Goal: Information Seeking & Learning: Learn about a topic

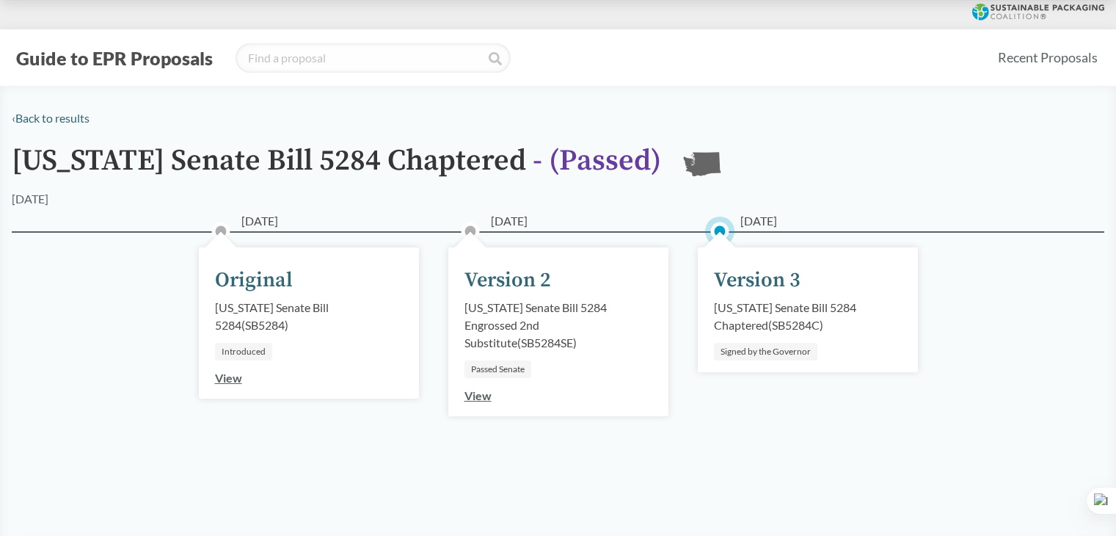
scroll to position [73, 0]
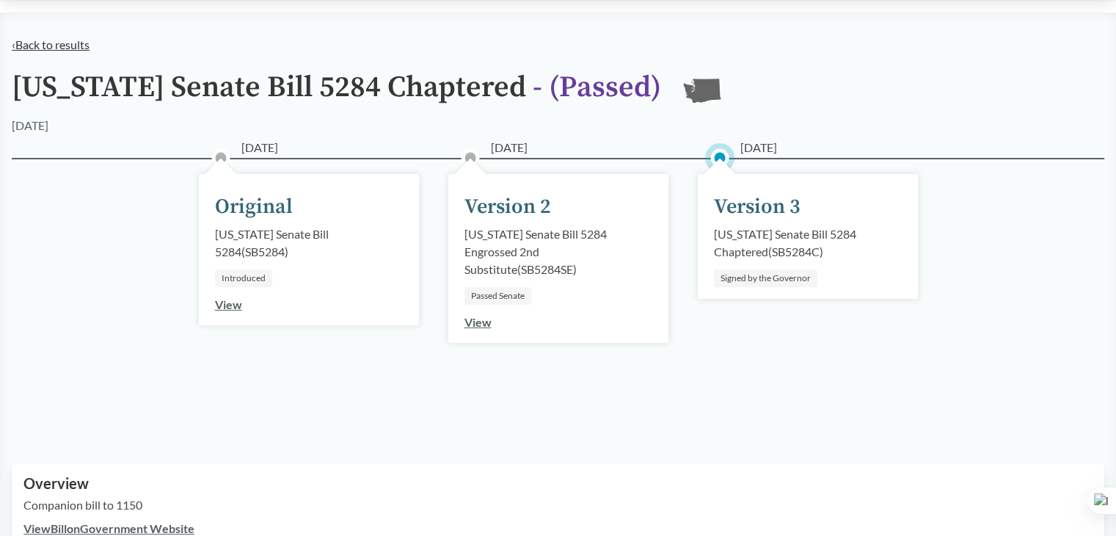
click at [12, 40] on link "‹ Back to results" at bounding box center [51, 44] width 78 height 14
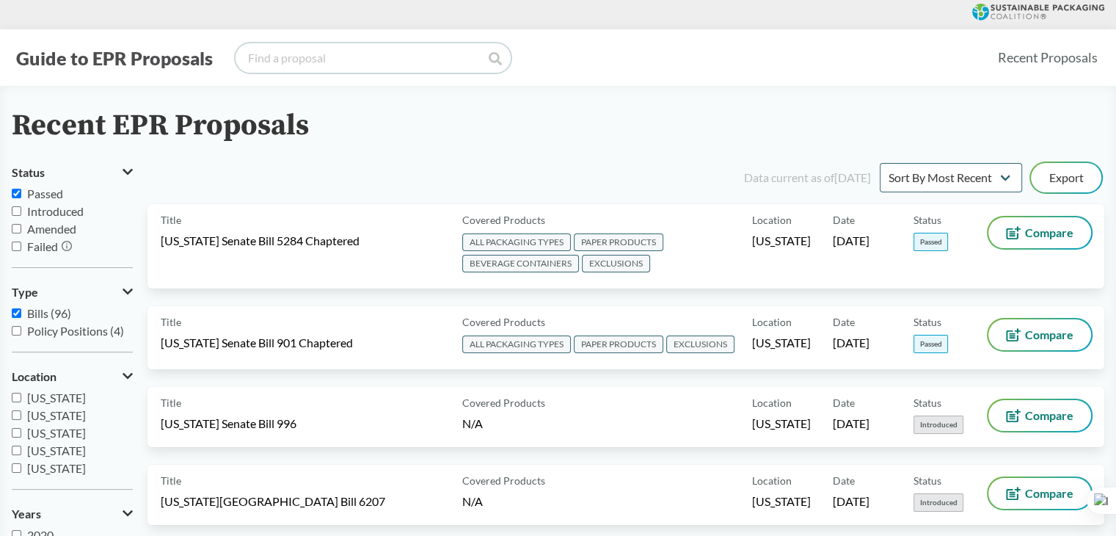
click at [290, 56] on input "search" at bounding box center [372, 57] width 275 height 29
type input "color"
click at [499, 63] on icon at bounding box center [495, 58] width 13 height 13
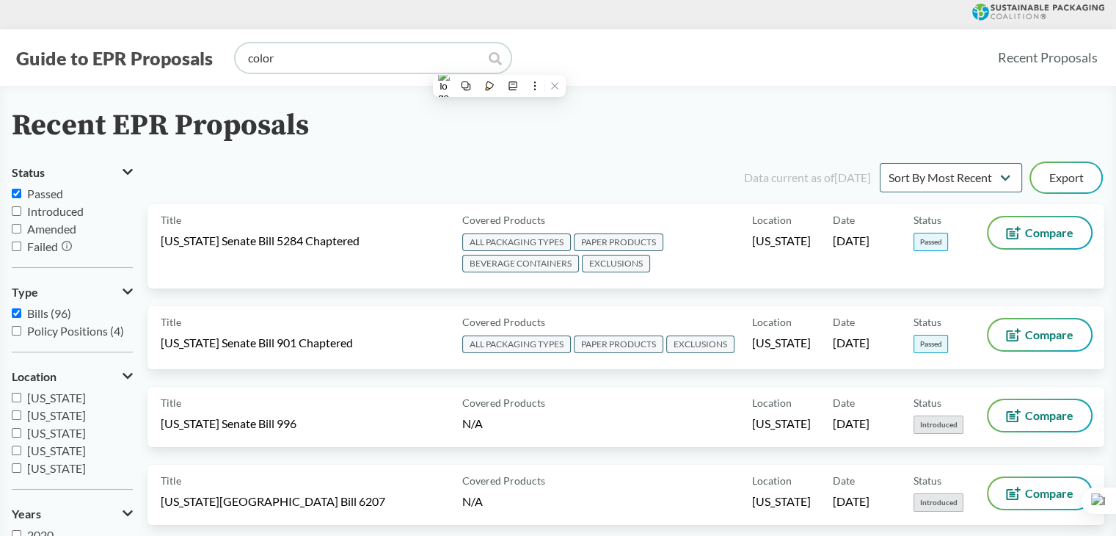
drag, startPoint x: 402, startPoint y: 62, endPoint x: 0, endPoint y: 62, distance: 402.0
click at [0, 62] on div "Guide to EPR Proposals color Recent Proposals" at bounding box center [558, 57] width 1116 height 56
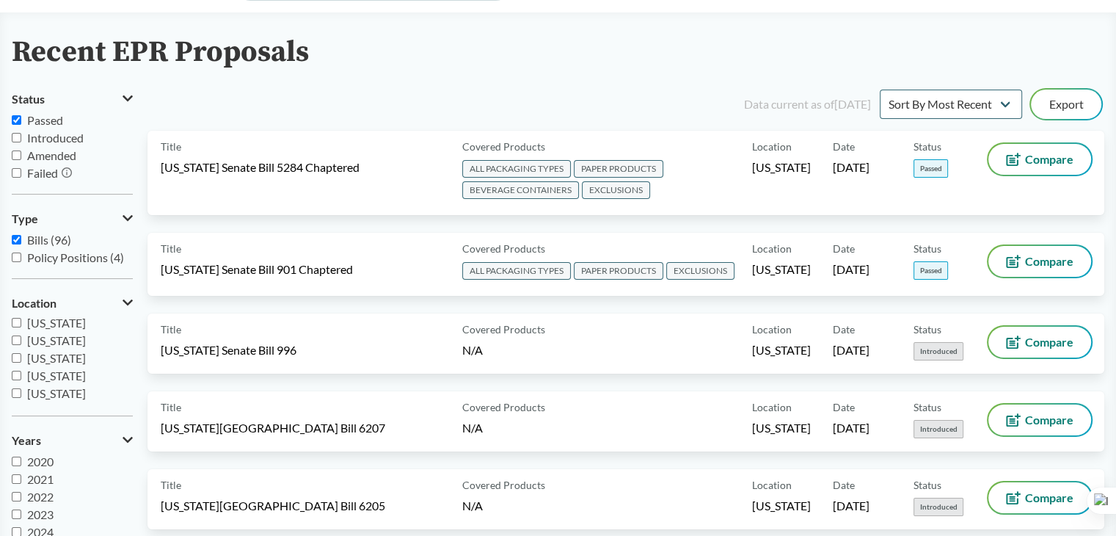
scroll to position [220, 0]
click at [48, 390] on span "[US_STATE]" at bounding box center [56, 386] width 59 height 14
click at [21, 390] on input "[US_STATE]" at bounding box center [17, 386] width 10 height 10
checkbox input "true"
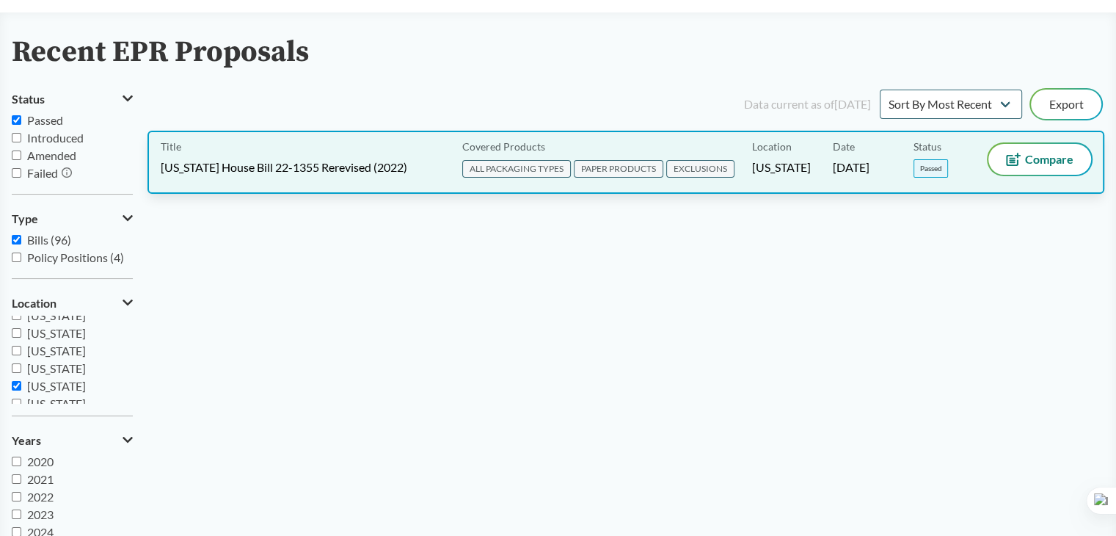
click at [326, 181] on div "Title [US_STATE] House Bill 22-1355 Rerevised (2022) Covered Products ALL PACKA…" at bounding box center [625, 162] width 957 height 63
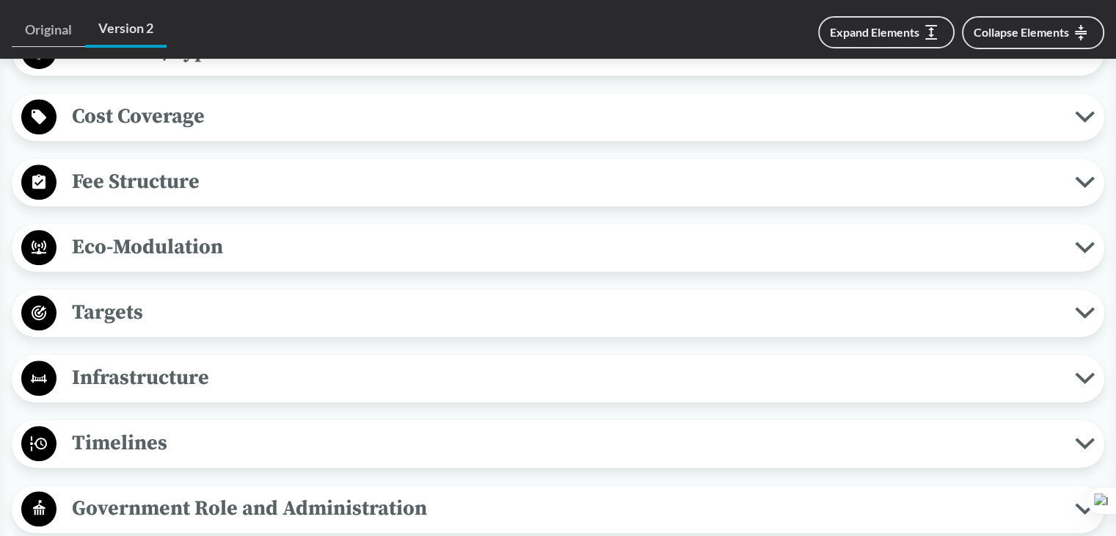
scroll to position [1174, 0]
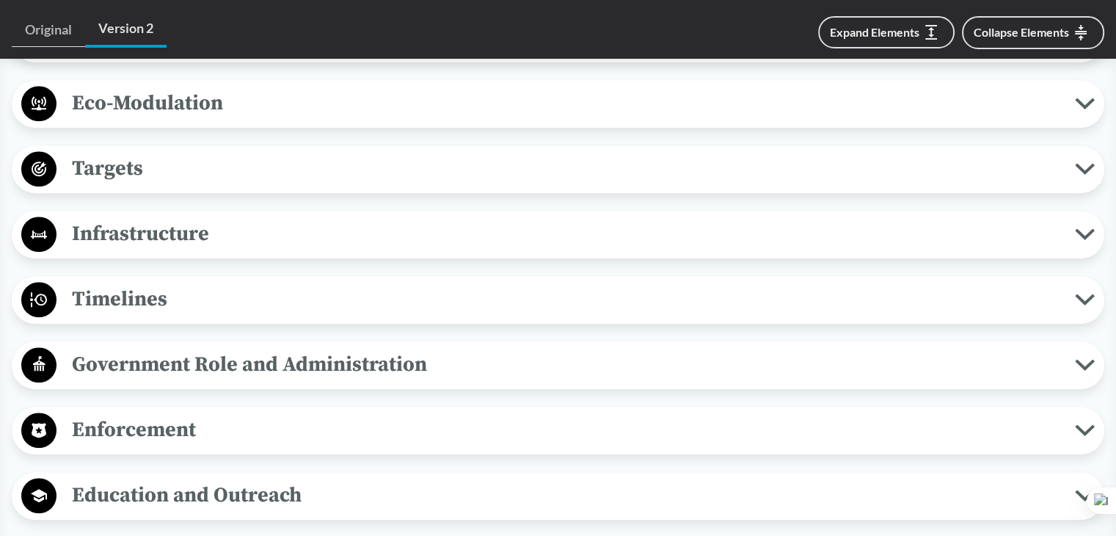
click at [194, 307] on span "Timelines" at bounding box center [565, 298] width 1018 height 33
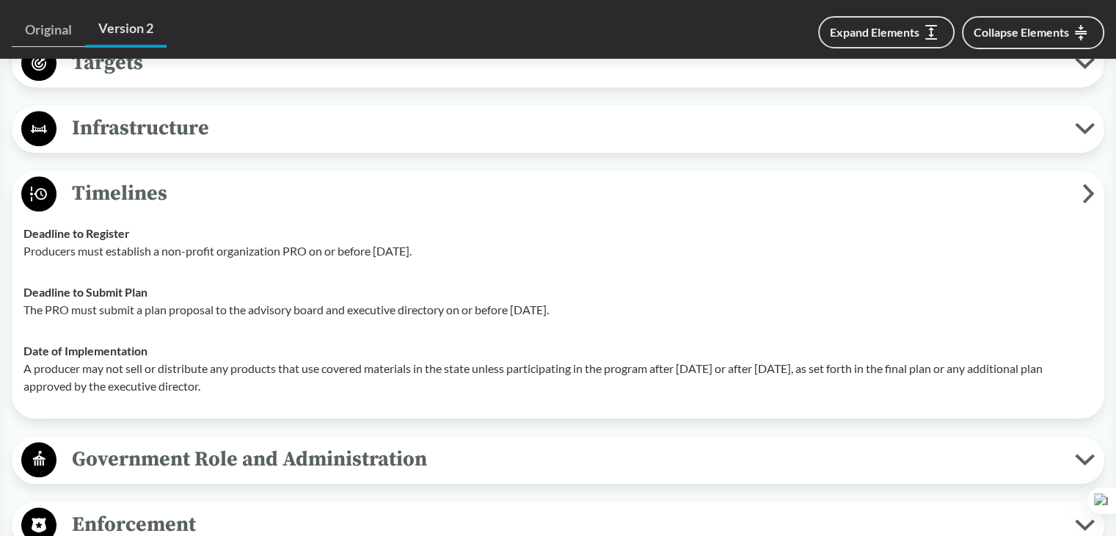
scroll to position [1394, 0]
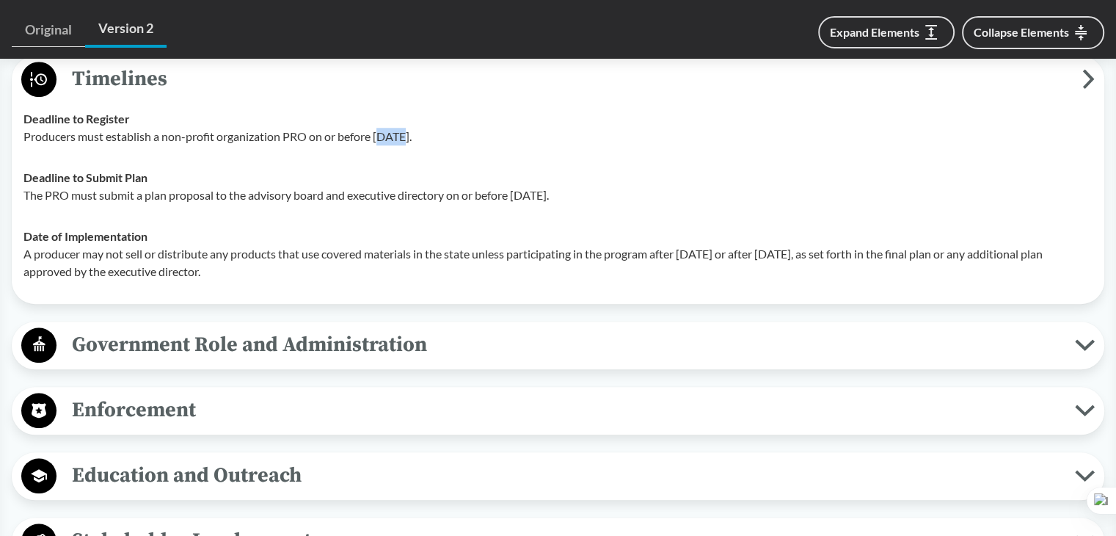
drag, startPoint x: 380, startPoint y: 130, endPoint x: 403, endPoint y: 132, distance: 22.8
click at [403, 132] on p "Producers must establish a non-profit organization PRO on or before [DATE]." at bounding box center [557, 137] width 1069 height 18
click at [385, 131] on p "Producers must establish a non-profit organization PRO on or before [DATE]." at bounding box center [557, 137] width 1069 height 18
drag, startPoint x: 377, startPoint y: 131, endPoint x: 477, endPoint y: 133, distance: 99.8
click at [477, 133] on p "Producers must establish a non-profit organization PRO on or before [DATE]." at bounding box center [557, 137] width 1069 height 18
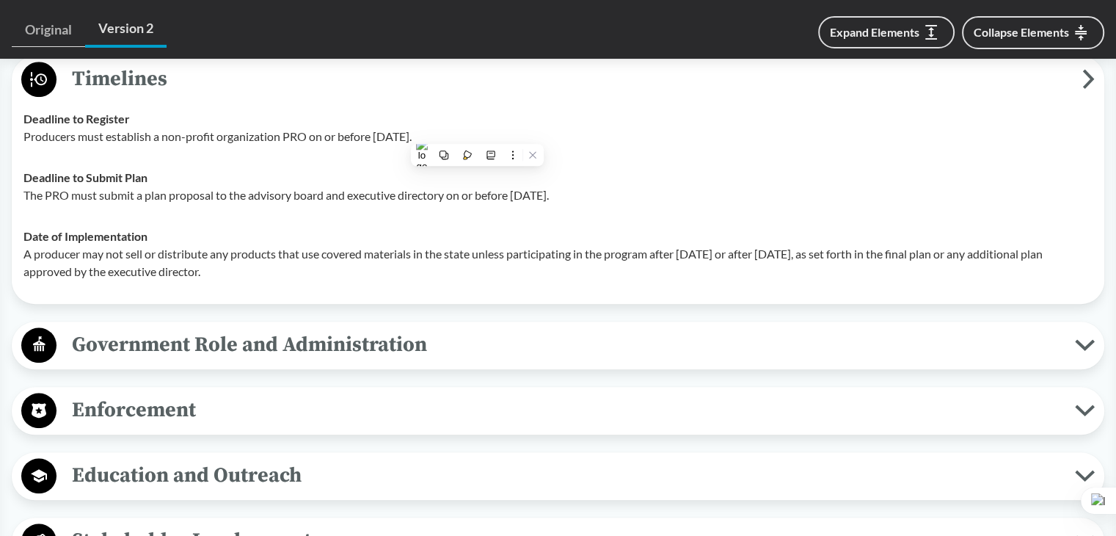
copy p "[DATE]."
drag, startPoint x: 565, startPoint y: 191, endPoint x: 606, endPoint y: 194, distance: 41.2
click at [606, 194] on p "The PRO must submit a plan proposal to the advisory board and executive directo…" at bounding box center [557, 195] width 1069 height 18
copy p "1, 2025."
click at [655, 146] on td "Deadline to Register Producers must establish a non-profit organization PRO on …" at bounding box center [558, 127] width 1082 height 59
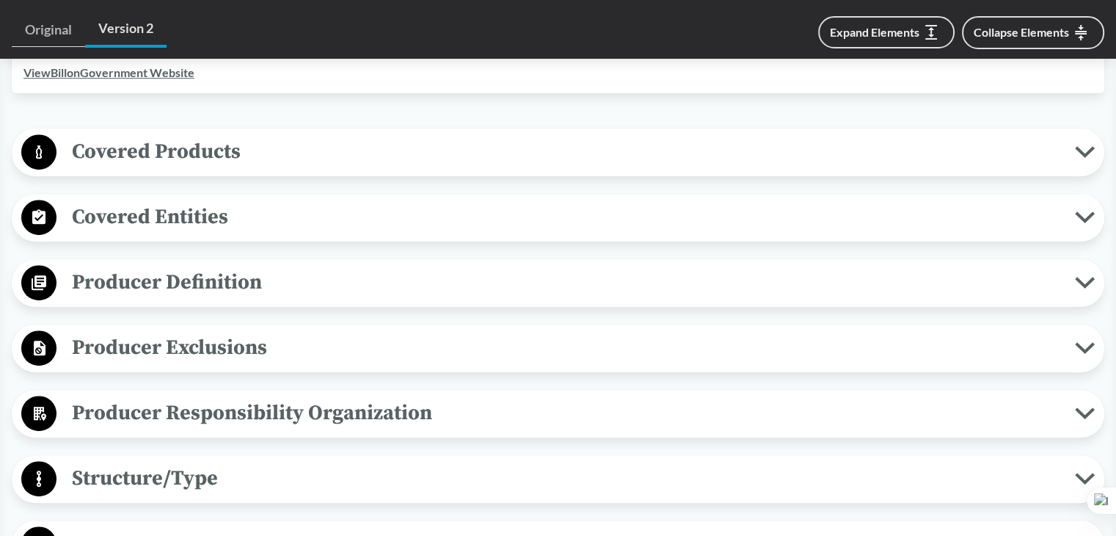
scroll to position [587, 0]
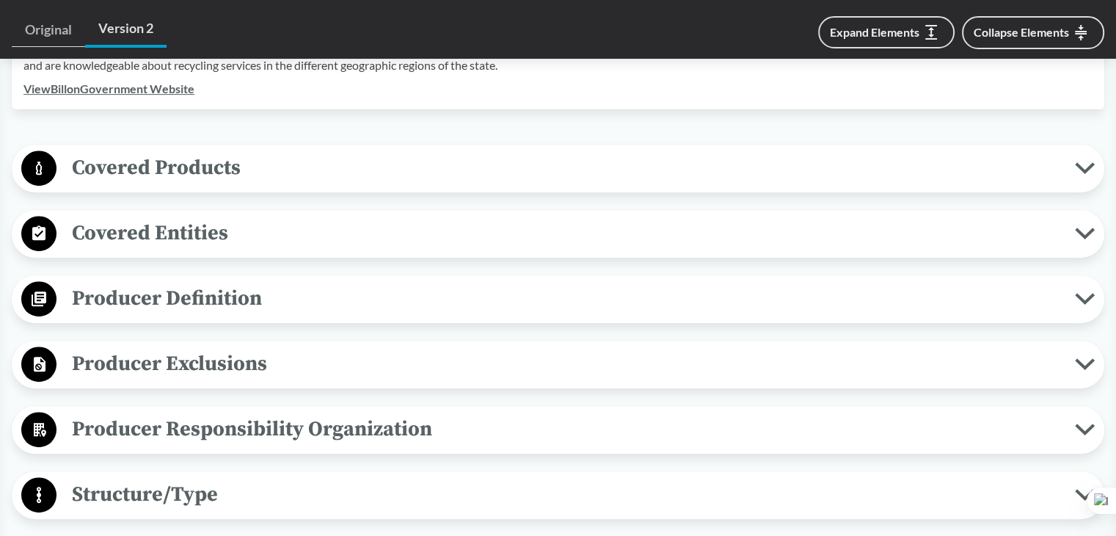
click at [241, 172] on span "Covered Products" at bounding box center [565, 167] width 1018 height 33
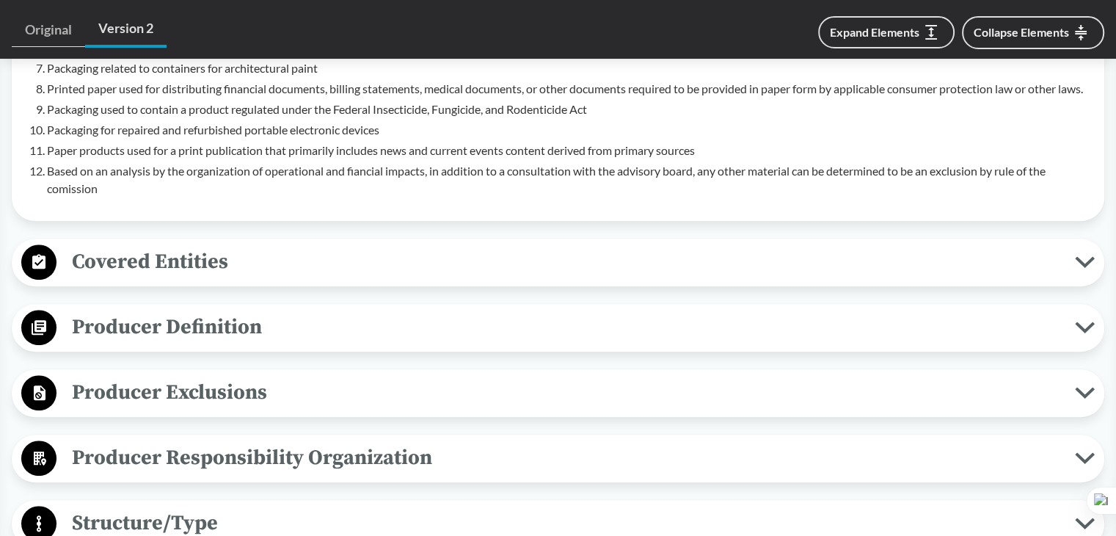
scroll to position [1100, 0]
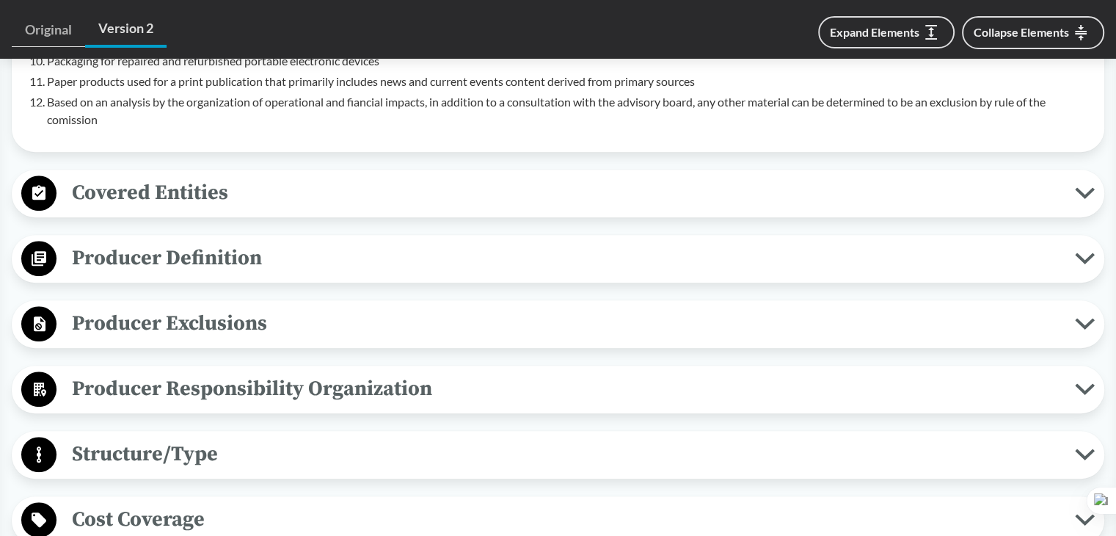
click at [214, 195] on span "Covered Entities" at bounding box center [565, 192] width 1018 height 33
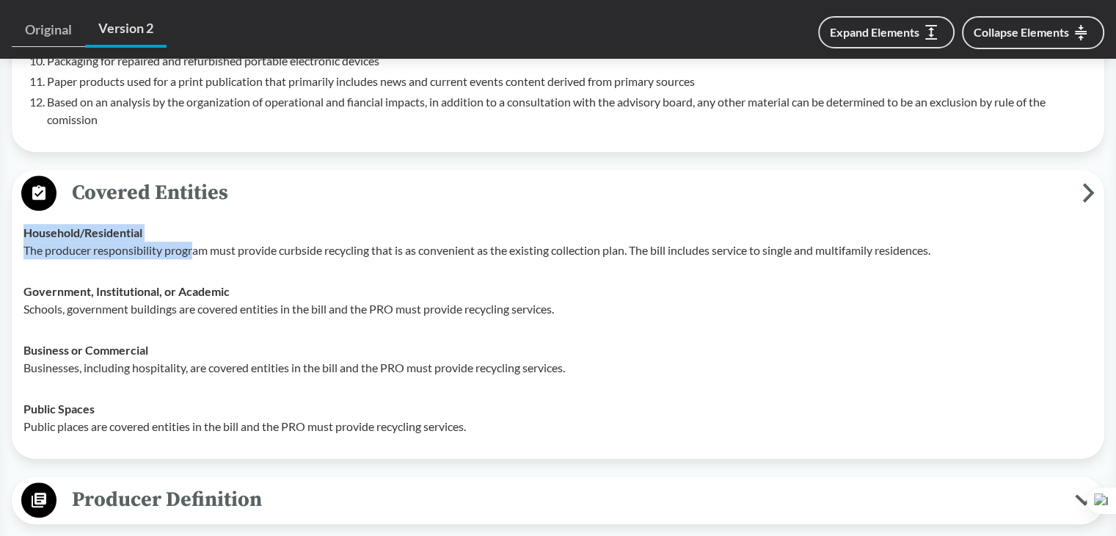
drag, startPoint x: 21, startPoint y: 244, endPoint x: 194, endPoint y: 260, distance: 173.9
click at [194, 260] on td "Household/​Residential The producer responsibility program must provide curbsid…" at bounding box center [558, 241] width 1082 height 59
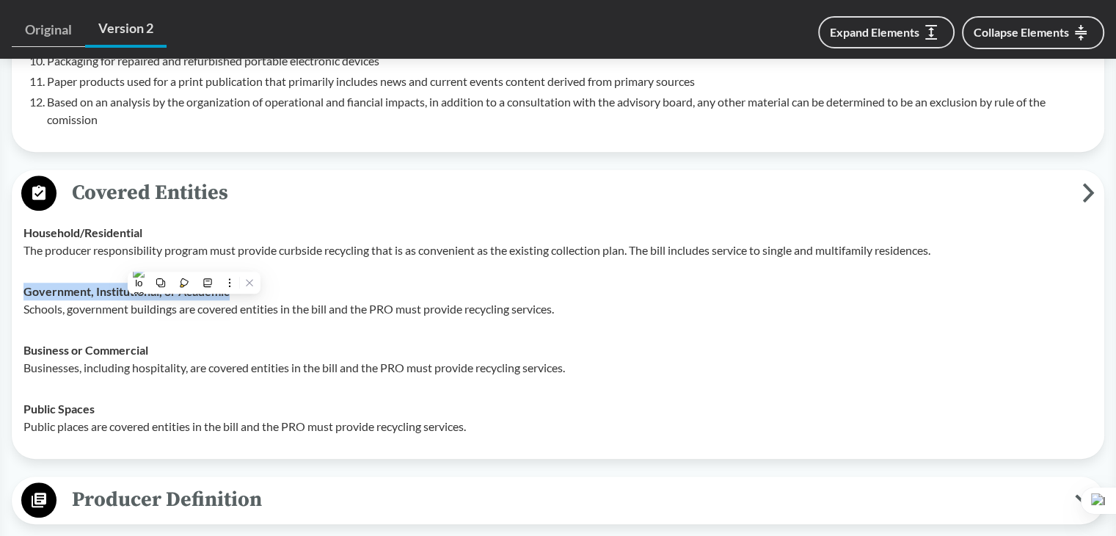
drag, startPoint x: 23, startPoint y: 309, endPoint x: 295, endPoint y: 310, distance: 271.4
click at [295, 310] on div "Government, Institutional, or Academic Schools, government buildings are covere…" at bounding box center [557, 299] width 1069 height 35
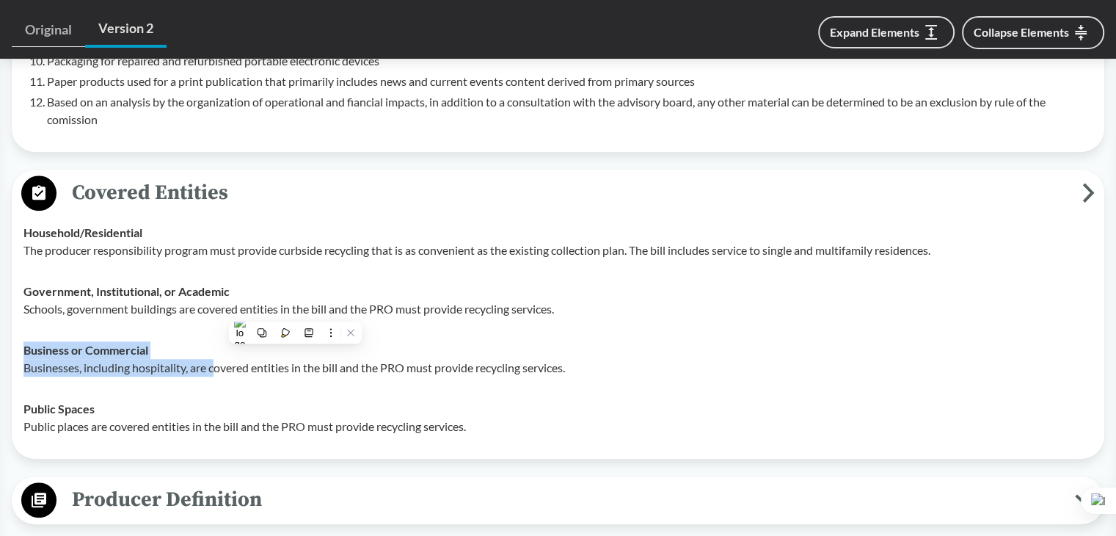
drag, startPoint x: 21, startPoint y: 368, endPoint x: 219, endPoint y: 376, distance: 198.3
click at [219, 376] on td "Business or Commercial Businesses, including hospitality, are covered entities …" at bounding box center [558, 358] width 1082 height 59
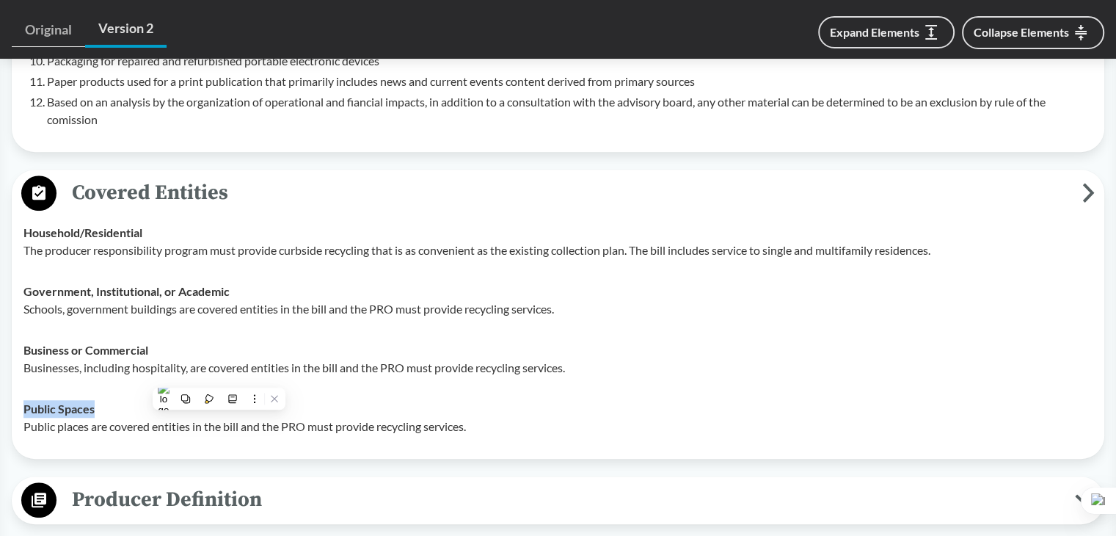
drag, startPoint x: 23, startPoint y: 420, endPoint x: 133, endPoint y: 431, distance: 109.9
click at [133, 431] on div "Public Spaces Public places are covered entities in the bill and the PRO must p…" at bounding box center [557, 417] width 1069 height 35
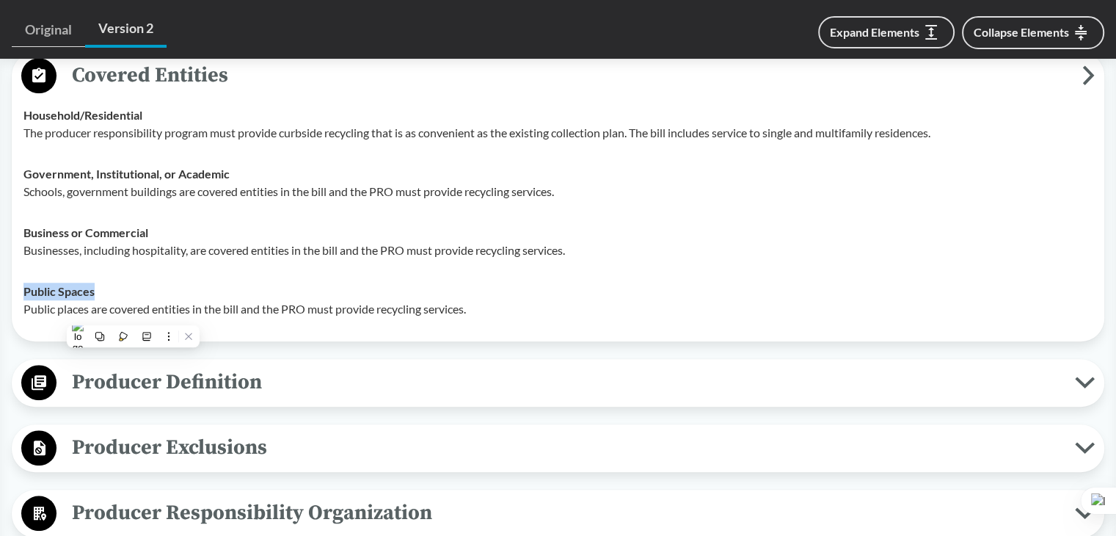
scroll to position [1247, 0]
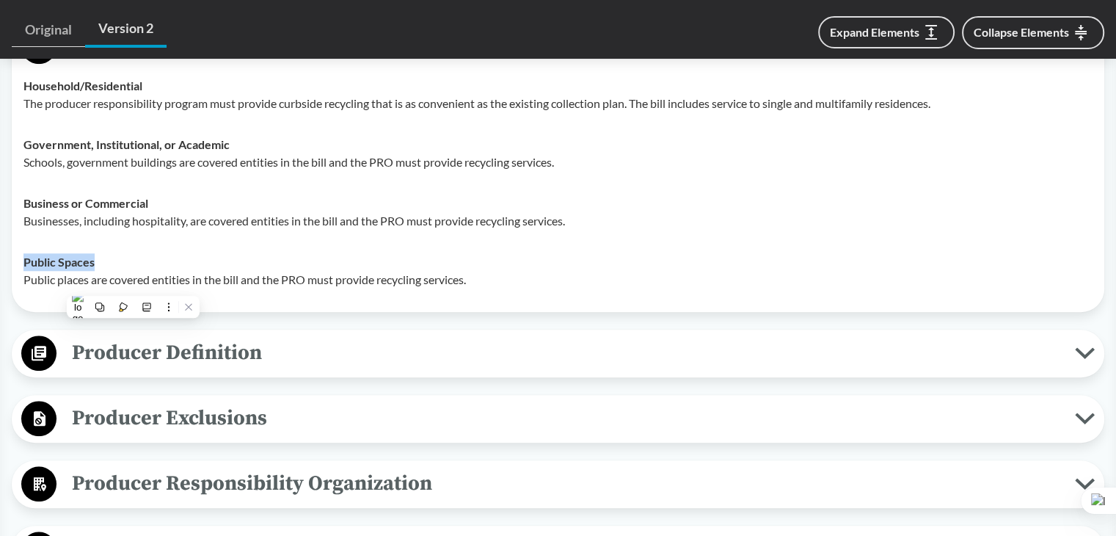
click at [97, 369] on span "Producer Definition" at bounding box center [565, 352] width 1018 height 33
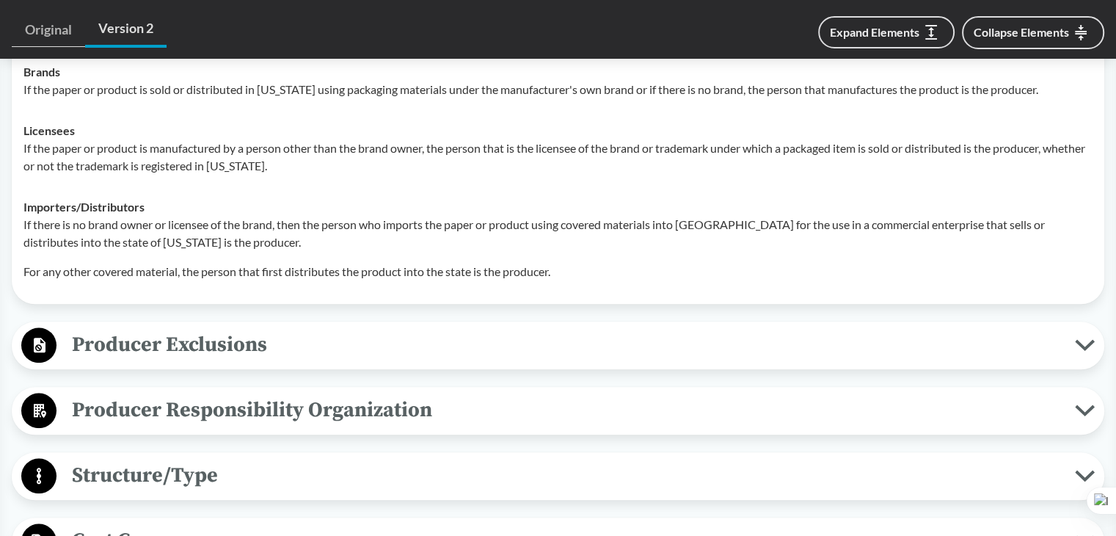
scroll to position [1614, 0]
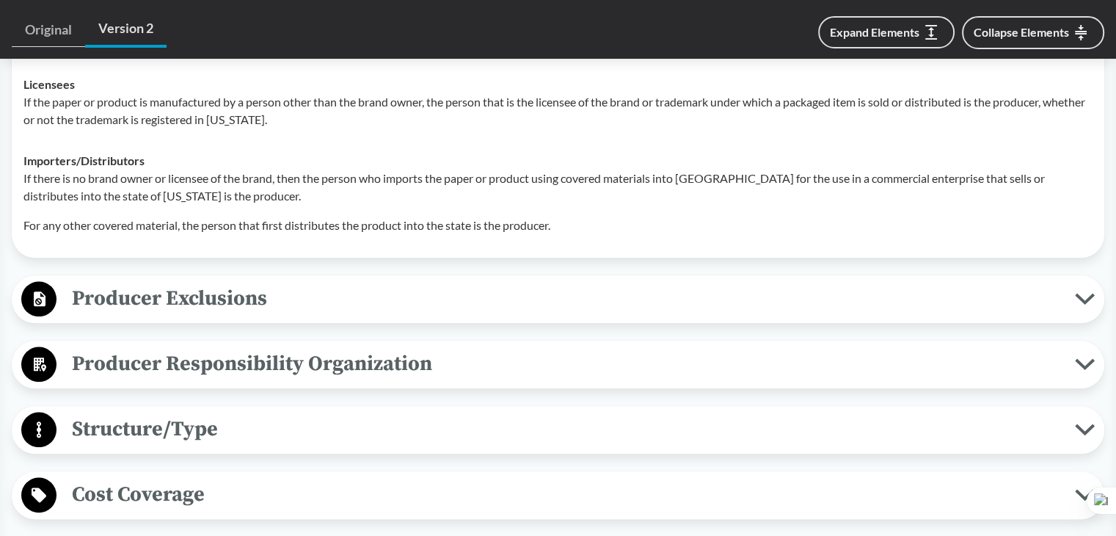
click at [175, 302] on span "Producer Exclusions" at bounding box center [565, 298] width 1018 height 33
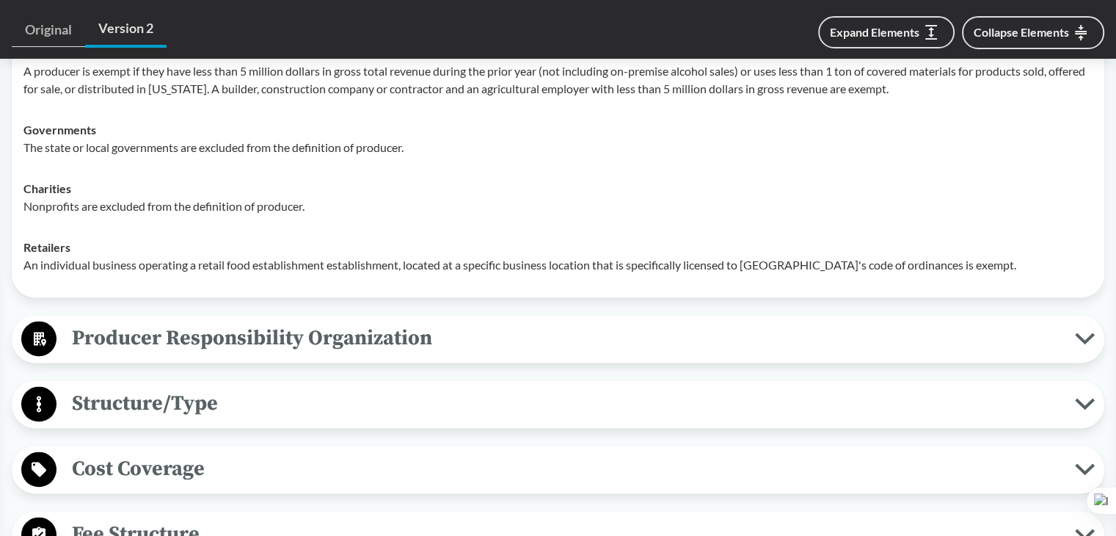
scroll to position [1907, 0]
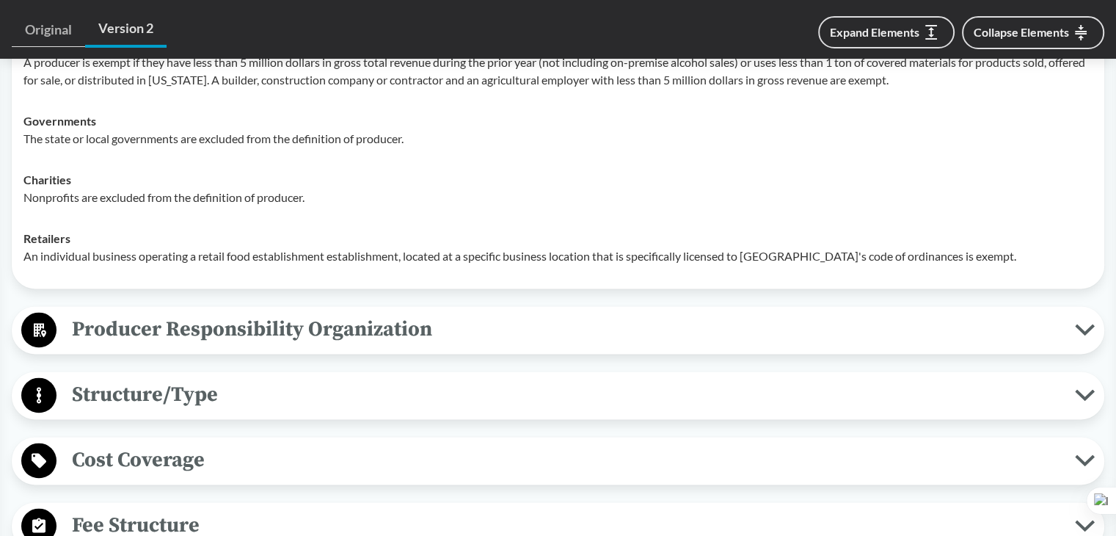
click at [189, 348] on button "Producer Responsibility Organization" at bounding box center [558, 329] width 1082 height 37
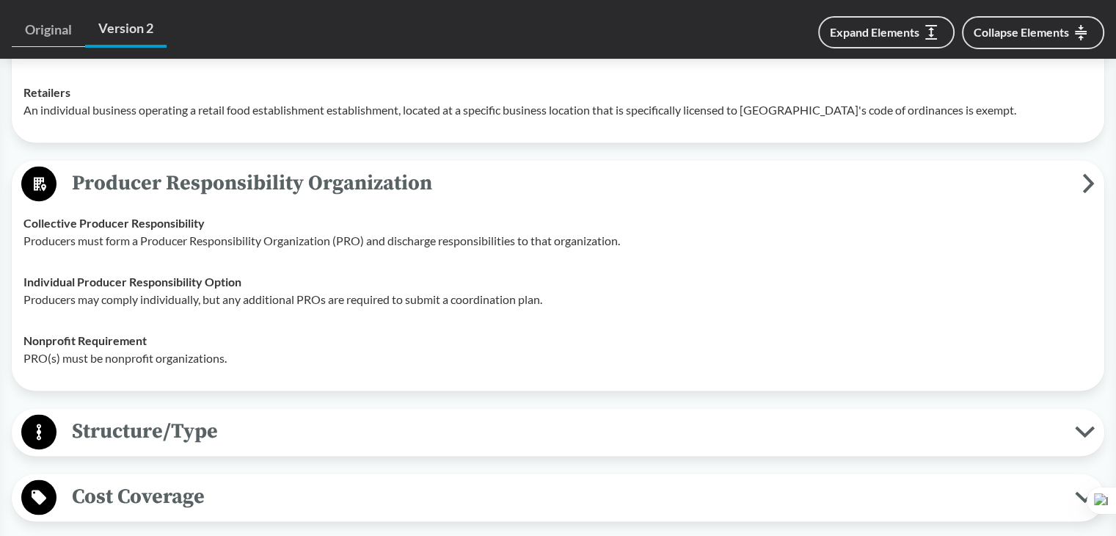
scroll to position [2054, 0]
click at [160, 441] on span "Structure/Type" at bounding box center [565, 430] width 1018 height 33
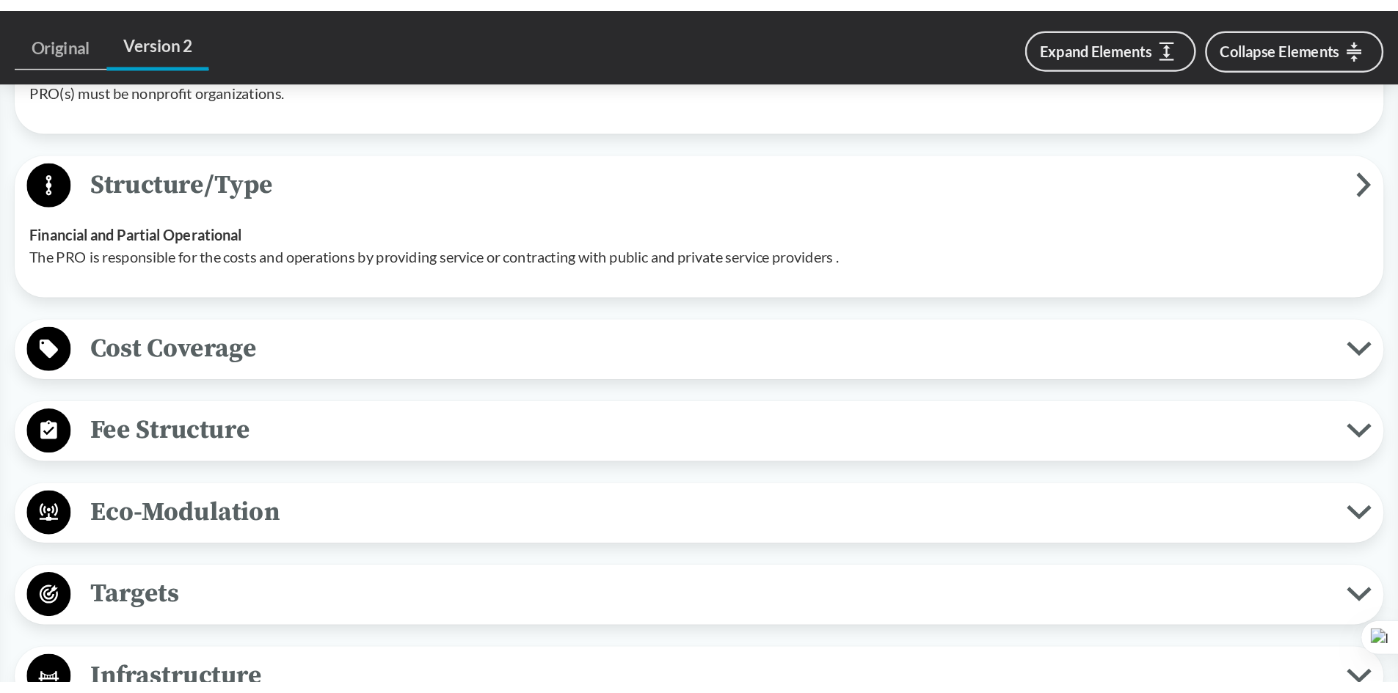
scroll to position [2348, 0]
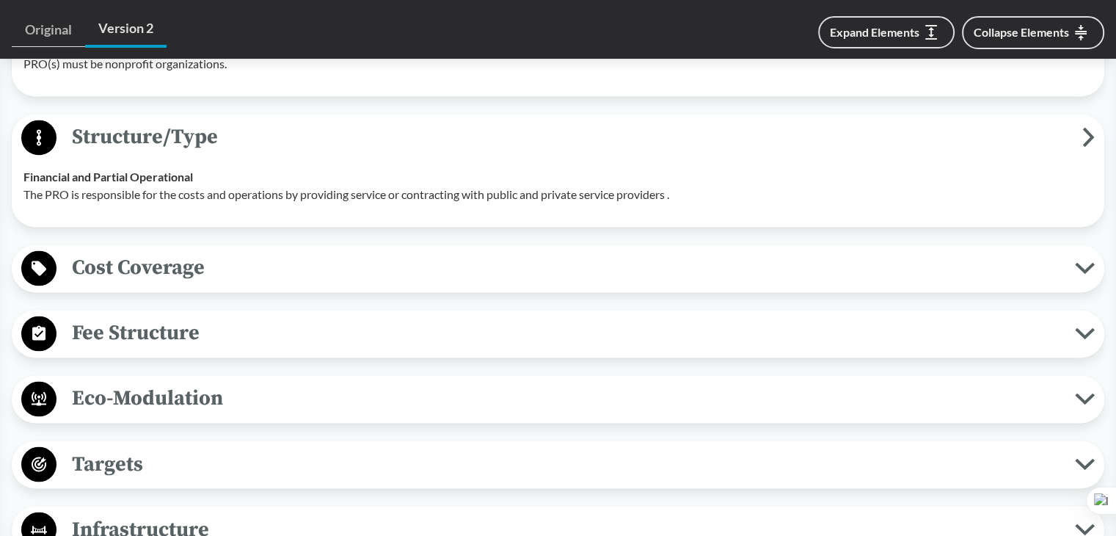
click at [188, 284] on span "Cost Coverage" at bounding box center [565, 267] width 1018 height 33
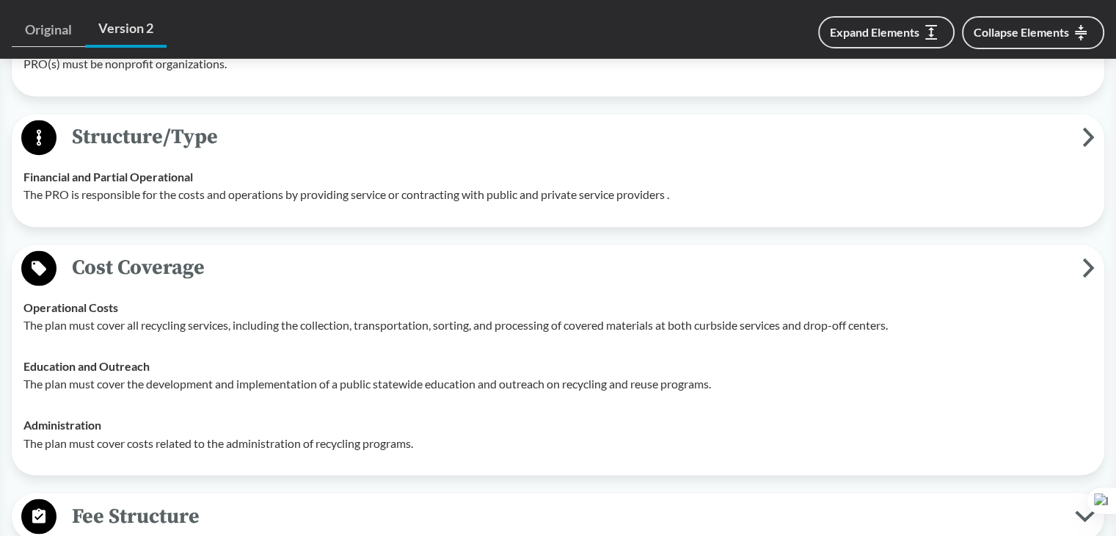
click at [246, 404] on td "Education and Outreach The plan must cover the development and implementation o…" at bounding box center [558, 375] width 1082 height 59
